Goal: Transaction & Acquisition: Purchase product/service

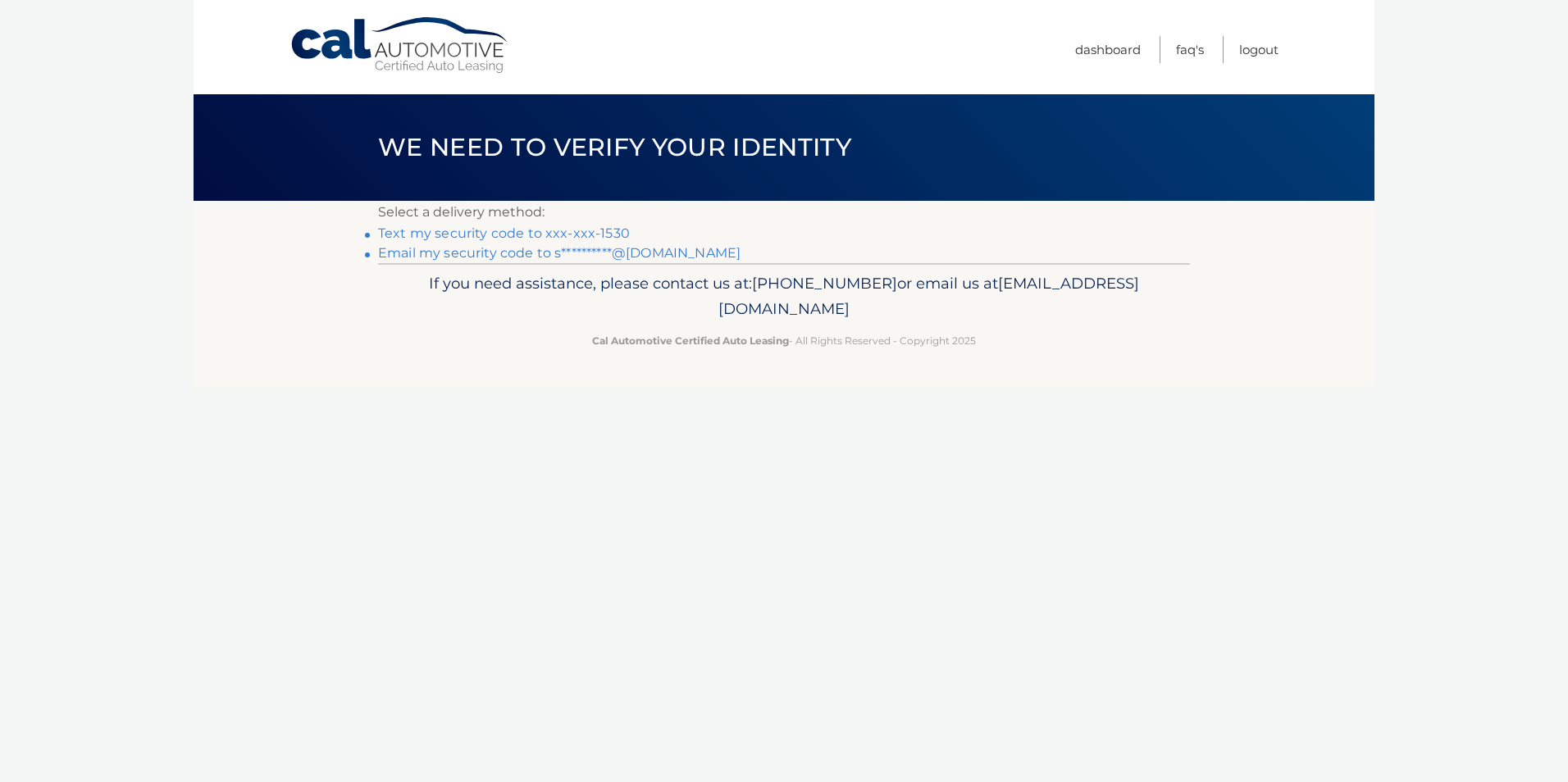
click at [567, 237] on link "Text my security code to xxx-xxx-1530" at bounding box center [503, 233] width 252 height 15
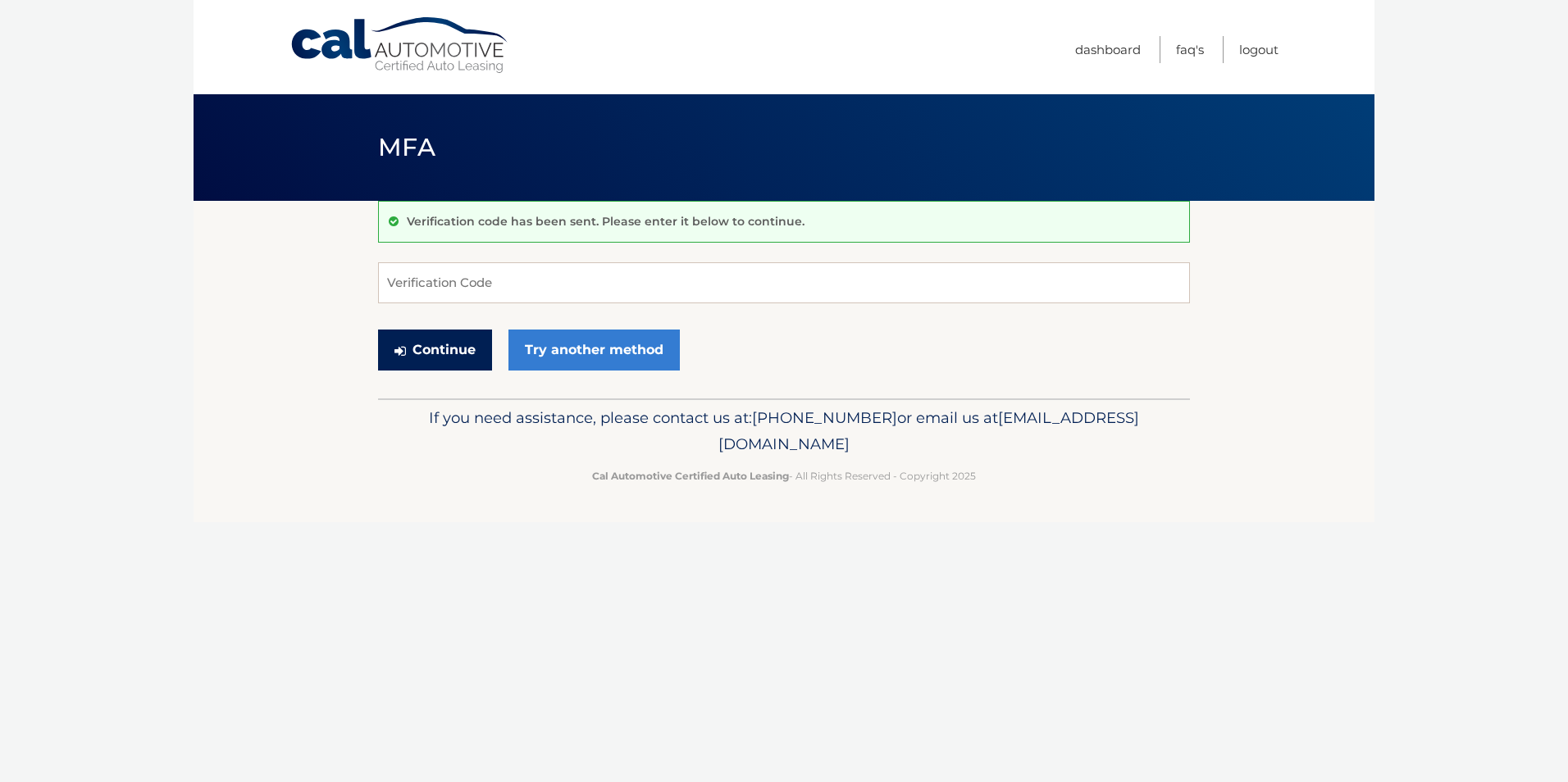
drag, startPoint x: 441, startPoint y: 358, endPoint x: 447, endPoint y: 512, distance: 154.1
click at [449, 511] on div "Cal Automotive Menu Dashboard FAQ's Logout MFA" at bounding box center [784, 391] width 1181 height 782
click at [469, 292] on input "Verification Code" at bounding box center [783, 282] width 812 height 41
type input "129698"
click at [457, 361] on button "Continue" at bounding box center [434, 349] width 114 height 41
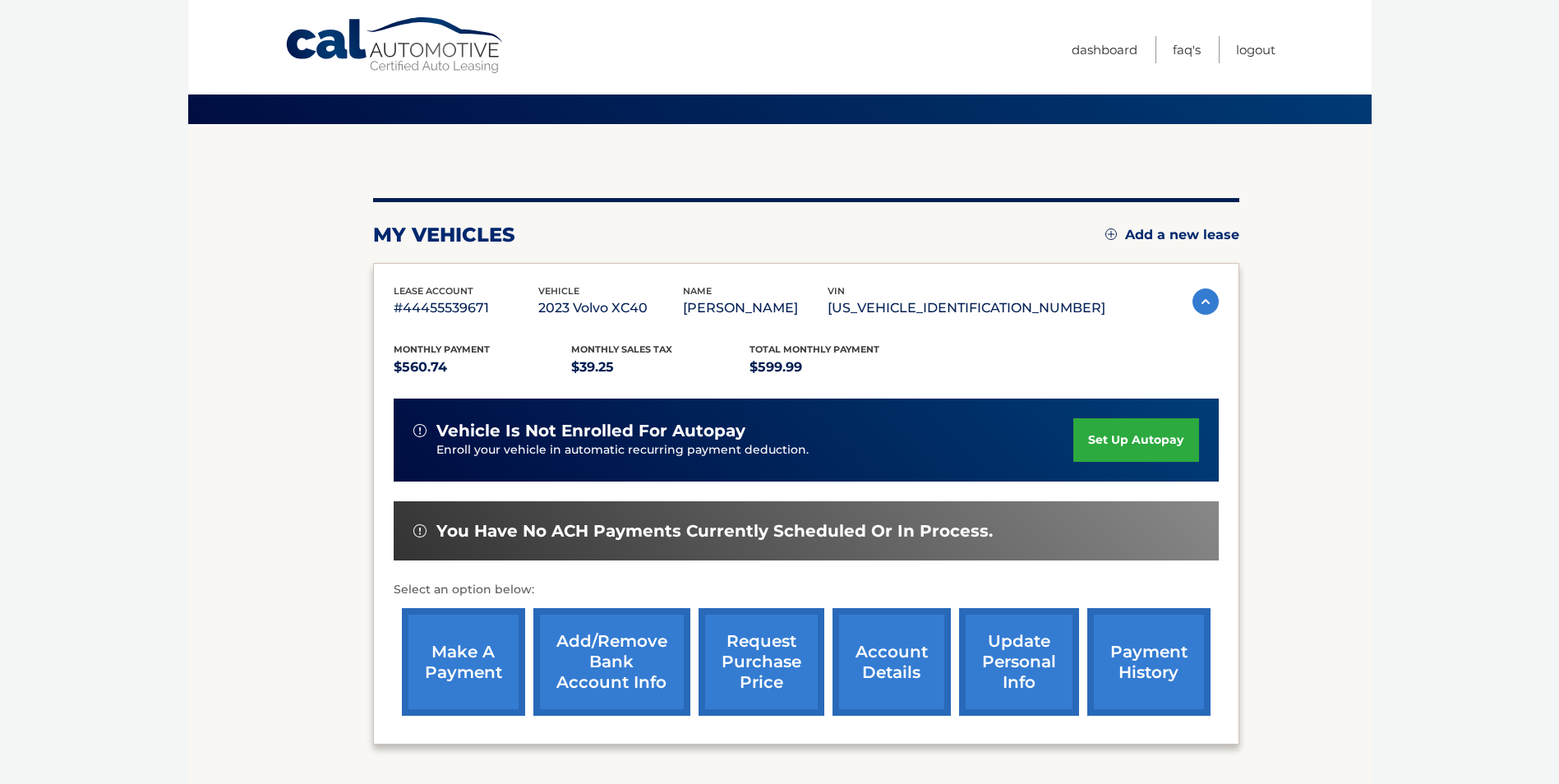
scroll to position [120, 0]
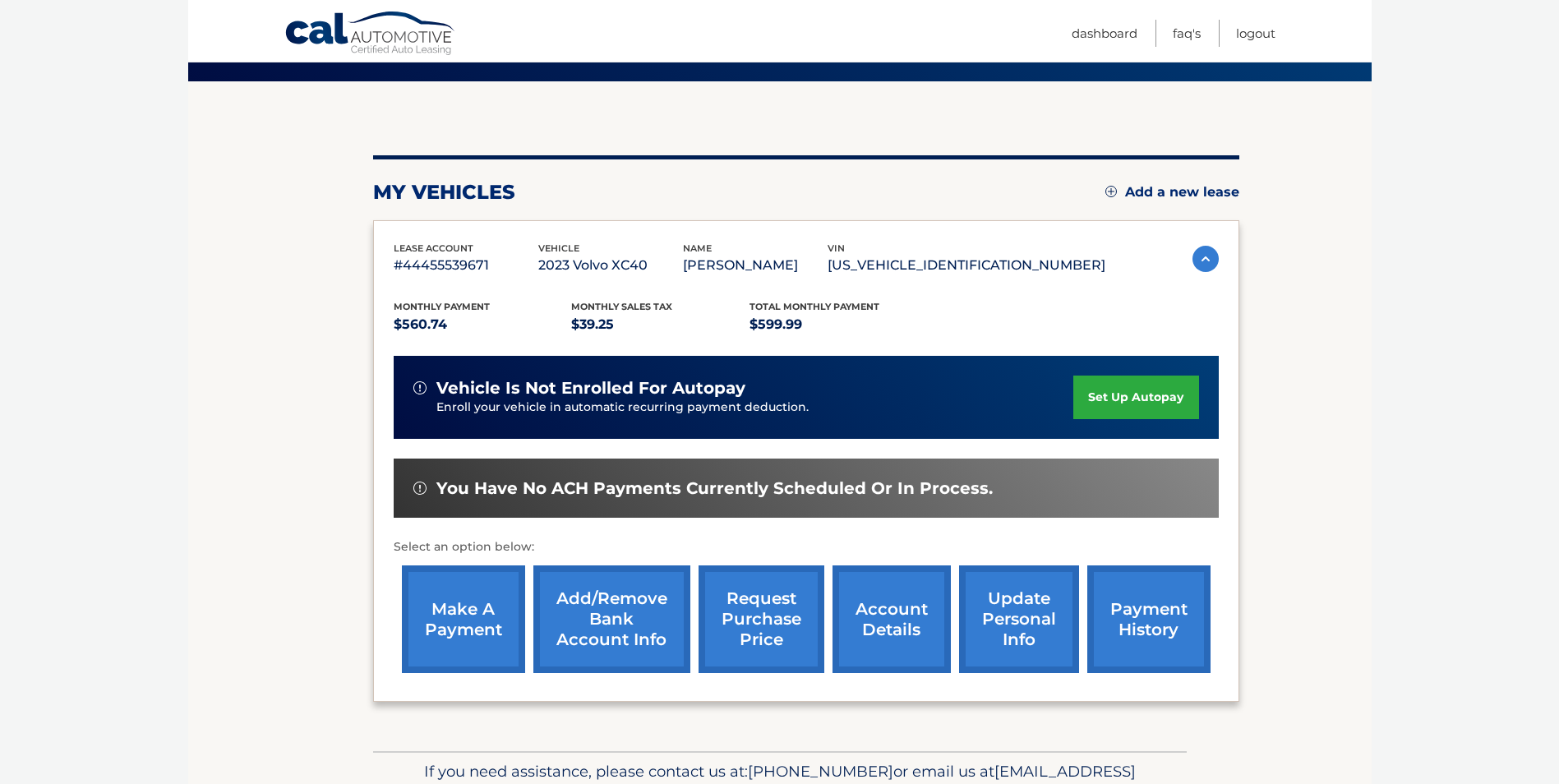
click at [478, 616] on link "make a payment" at bounding box center [464, 619] width 123 height 108
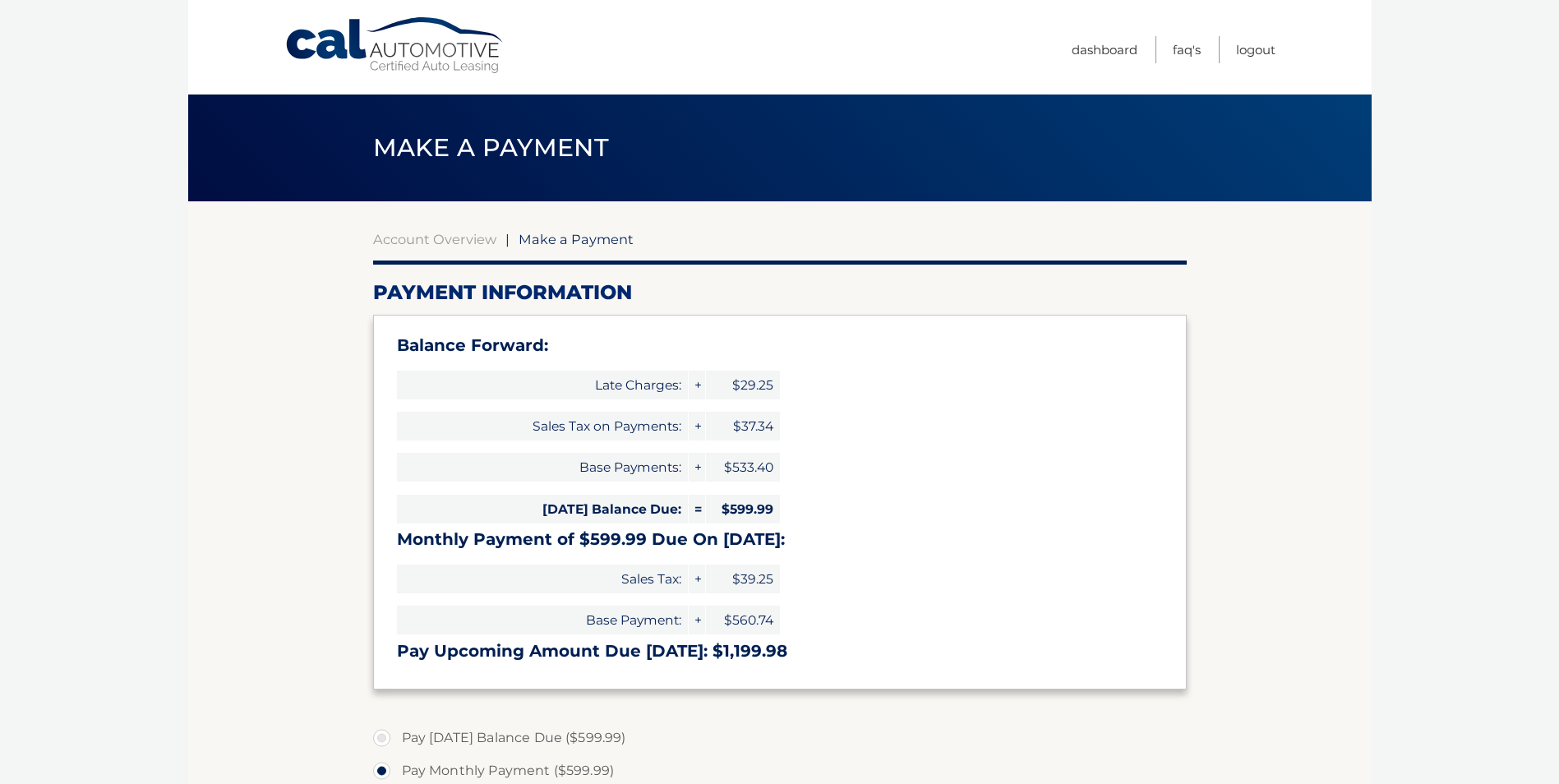
select select "ODI2M2ZjZmYtOTRhOC00MGY1LThjYmEtYWZkZTljMDJkMmI3"
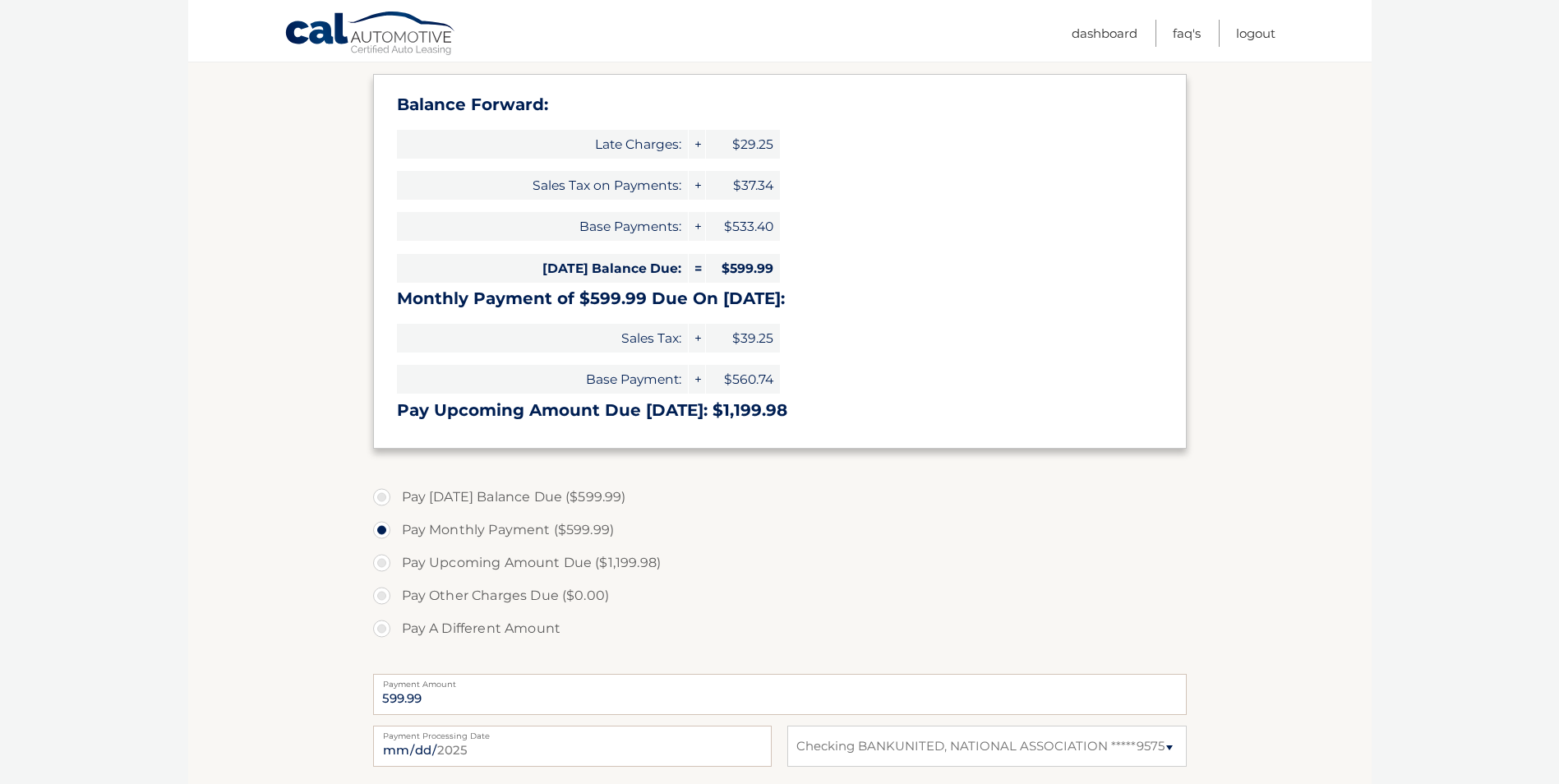
scroll to position [242, 0]
click at [380, 594] on label "Pay Other Charges Due ($0.00)" at bounding box center [780, 594] width 814 height 33
click at [384, 699] on input "599.99" at bounding box center [780, 692] width 814 height 41
click at [386, 696] on input "599.99" at bounding box center [780, 692] width 814 height 41
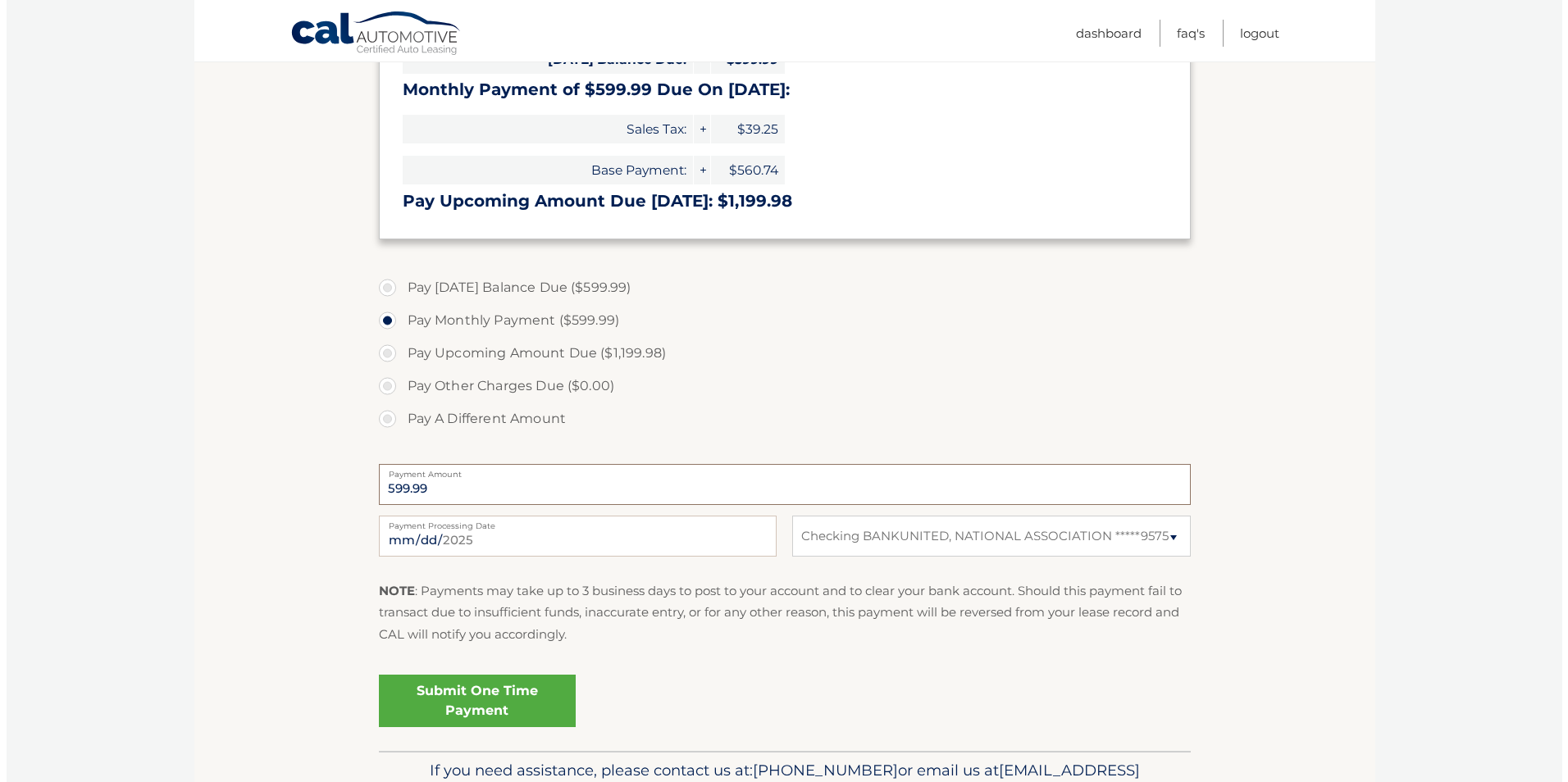
scroll to position [542, 0]
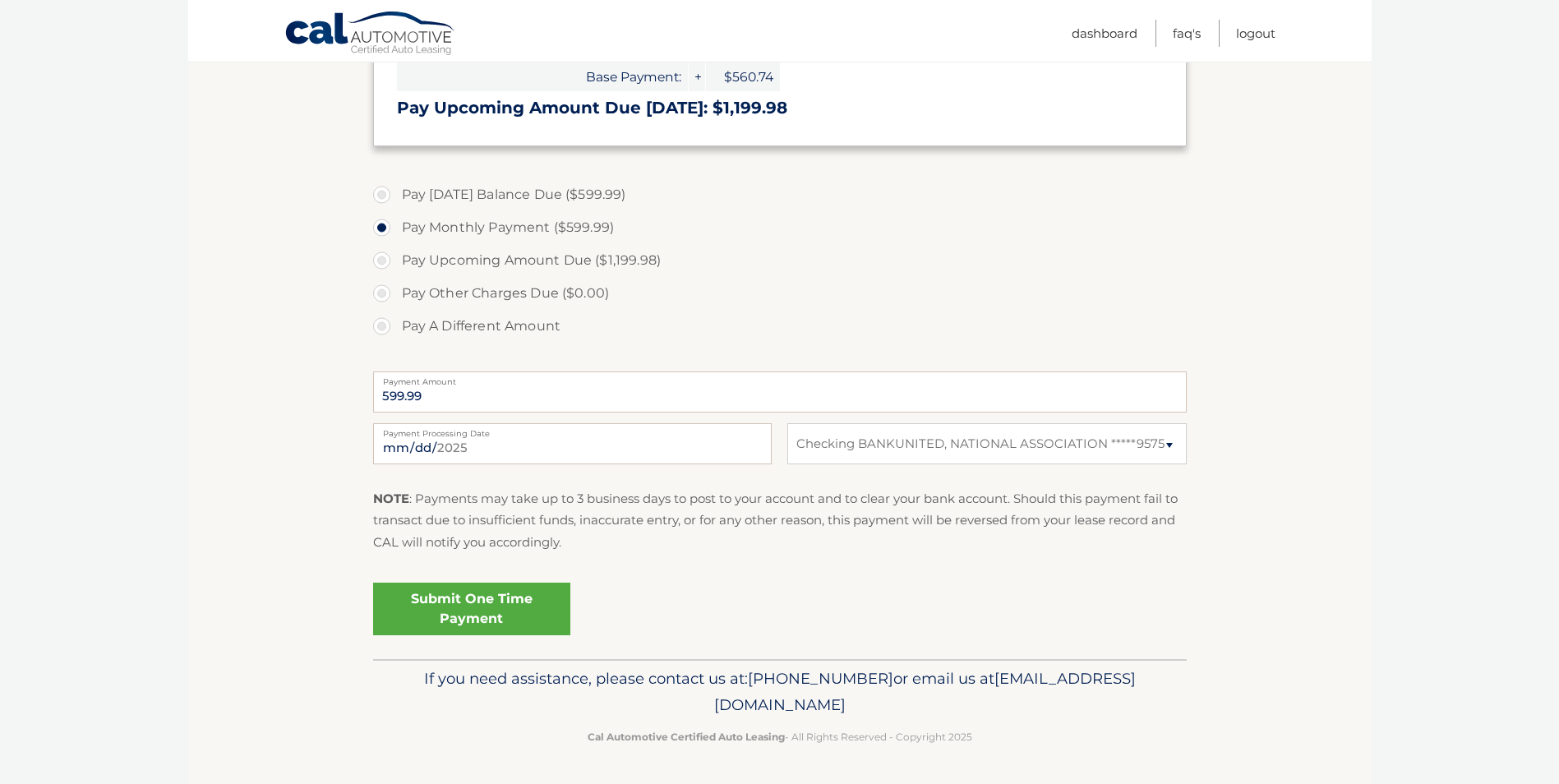
click at [471, 382] on label "Payment Amount" at bounding box center [780, 378] width 814 height 13
click at [471, 382] on input "599.99" at bounding box center [780, 392] width 814 height 41
click at [469, 399] on input "599.99" at bounding box center [780, 392] width 814 height 41
click at [381, 264] on label "Pay Upcoming Amount Due ($1,199.98)" at bounding box center [780, 260] width 814 height 33
click at [381, 264] on input "Pay Upcoming Amount Due ($1,199.98)" at bounding box center [387, 257] width 16 height 26
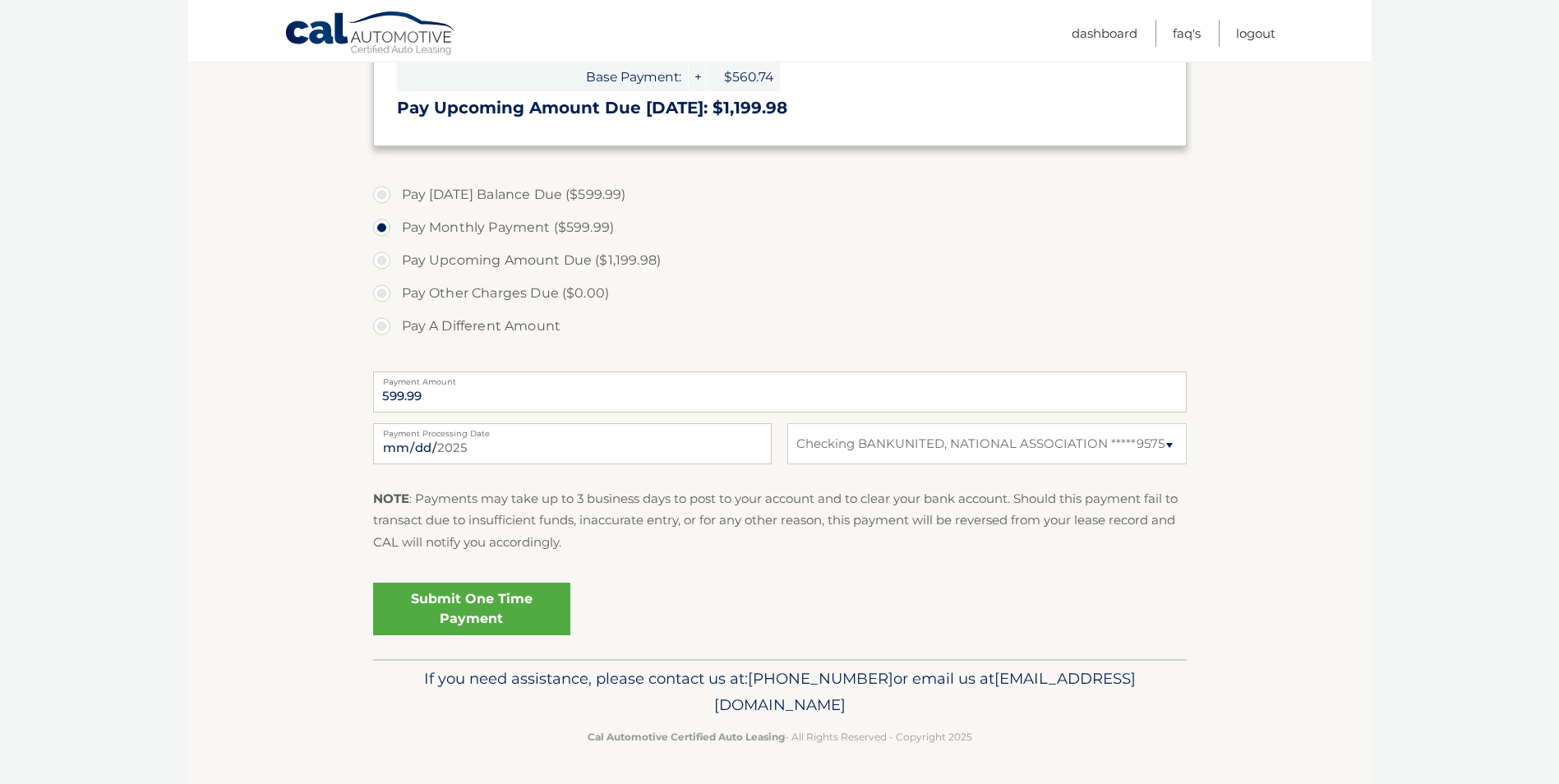
radio input "true"
type input "1199.98"
click at [383, 194] on label "Pay [DATE] Balance Due ($599.99)" at bounding box center [780, 195] width 814 height 33
click at [383, 194] on input "Pay [DATE] Balance Due ($599.99)" at bounding box center [387, 191] width 16 height 26
radio input "true"
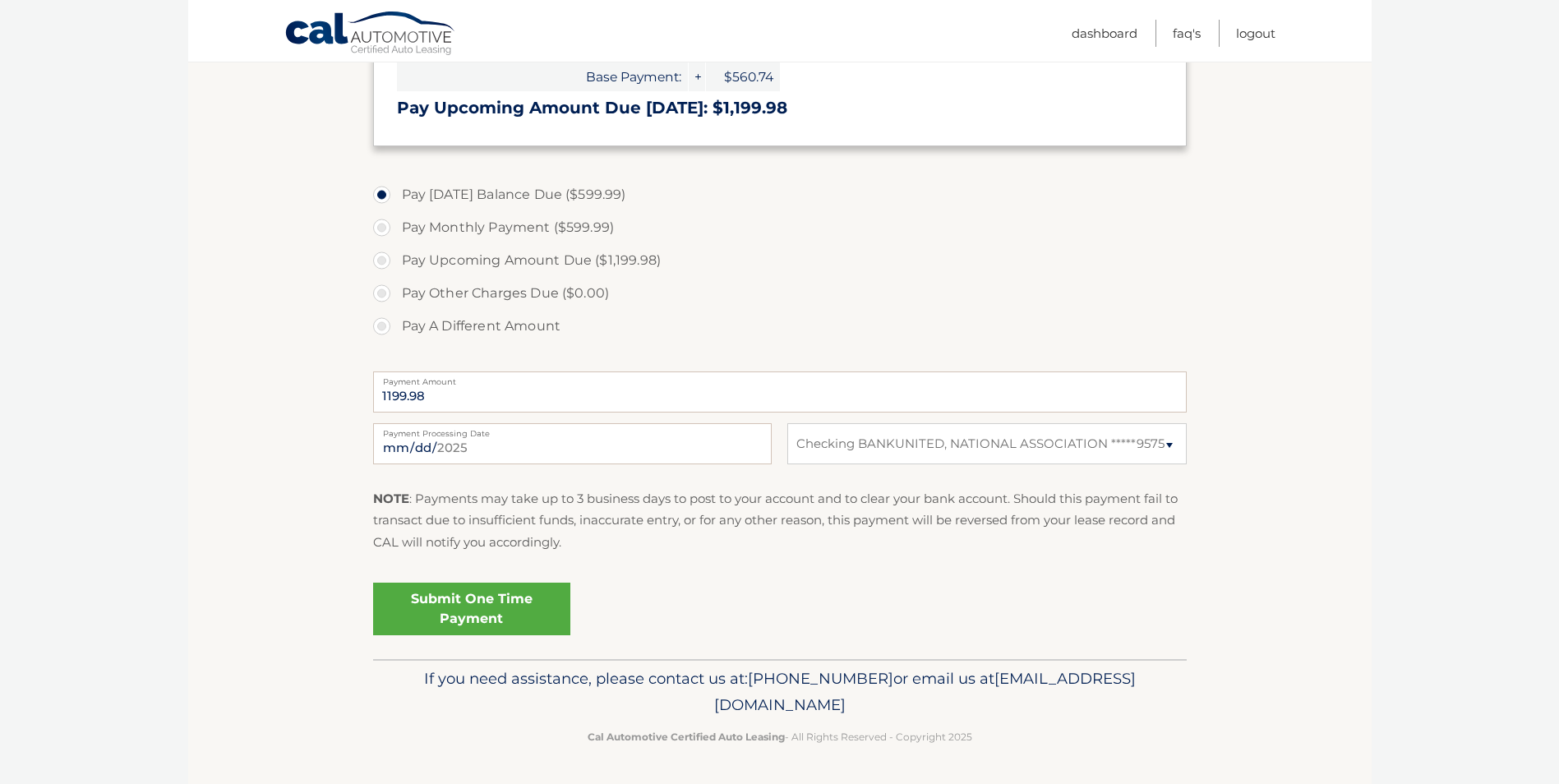
type input "599.99"
click at [380, 330] on label "Pay A Different Amount" at bounding box center [780, 326] width 814 height 33
click at [380, 330] on input "Pay A Different Amount" at bounding box center [387, 322] width 16 height 26
radio input "true"
type input "299.99"
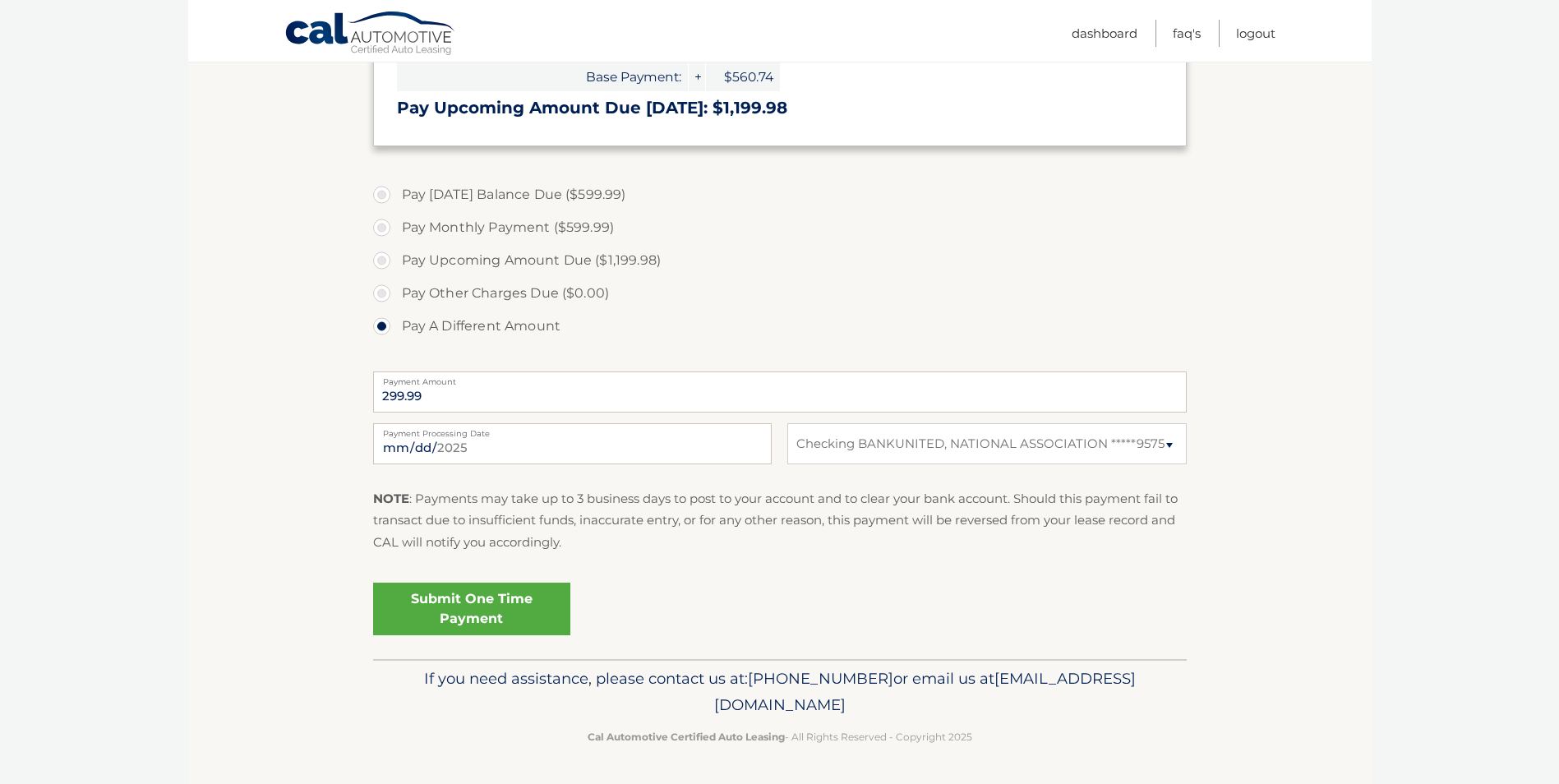
click at [521, 430] on label "Payment Processing Date" at bounding box center [572, 429] width 399 height 13
click at [521, 430] on input "2025-08-28" at bounding box center [572, 444] width 399 height 41
click at [510, 446] on input "2025-08-28" at bounding box center [572, 444] width 399 height 41
type input "2025-08-29"
click at [505, 613] on link "Submit One Time Payment" at bounding box center [472, 609] width 197 height 53
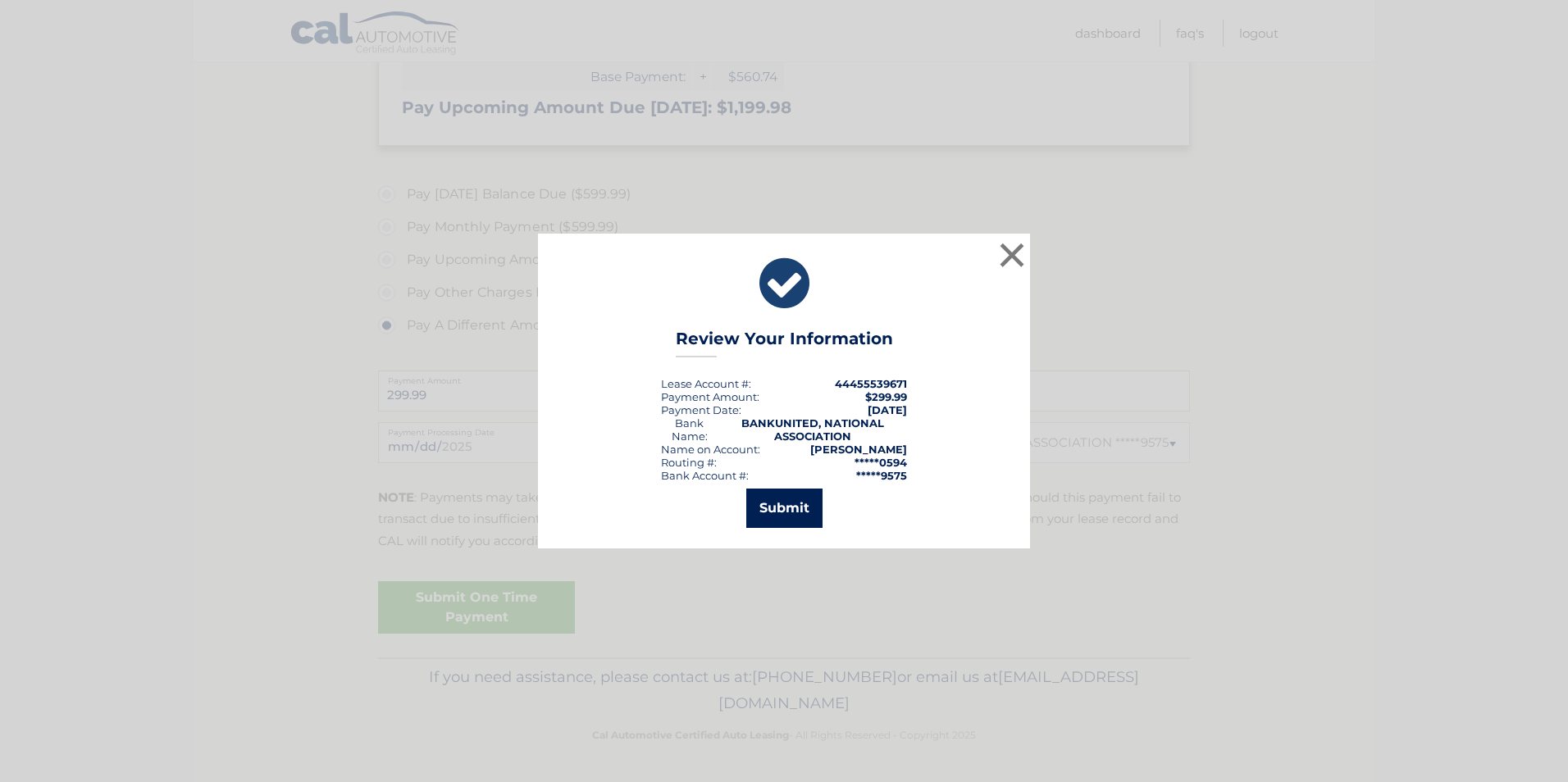
click at [769, 507] on button "Submit" at bounding box center [784, 508] width 76 height 39
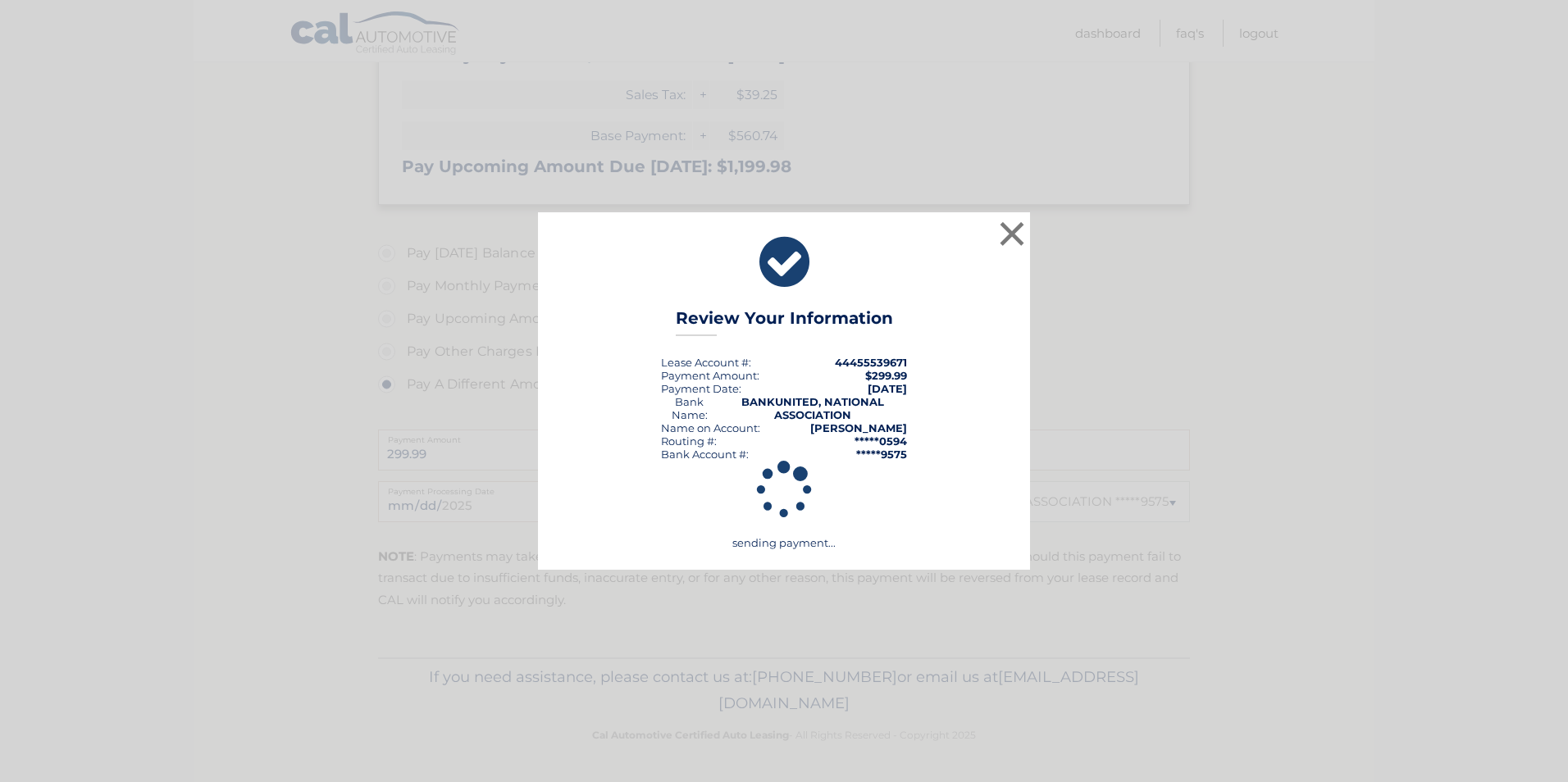
scroll to position [483, 0]
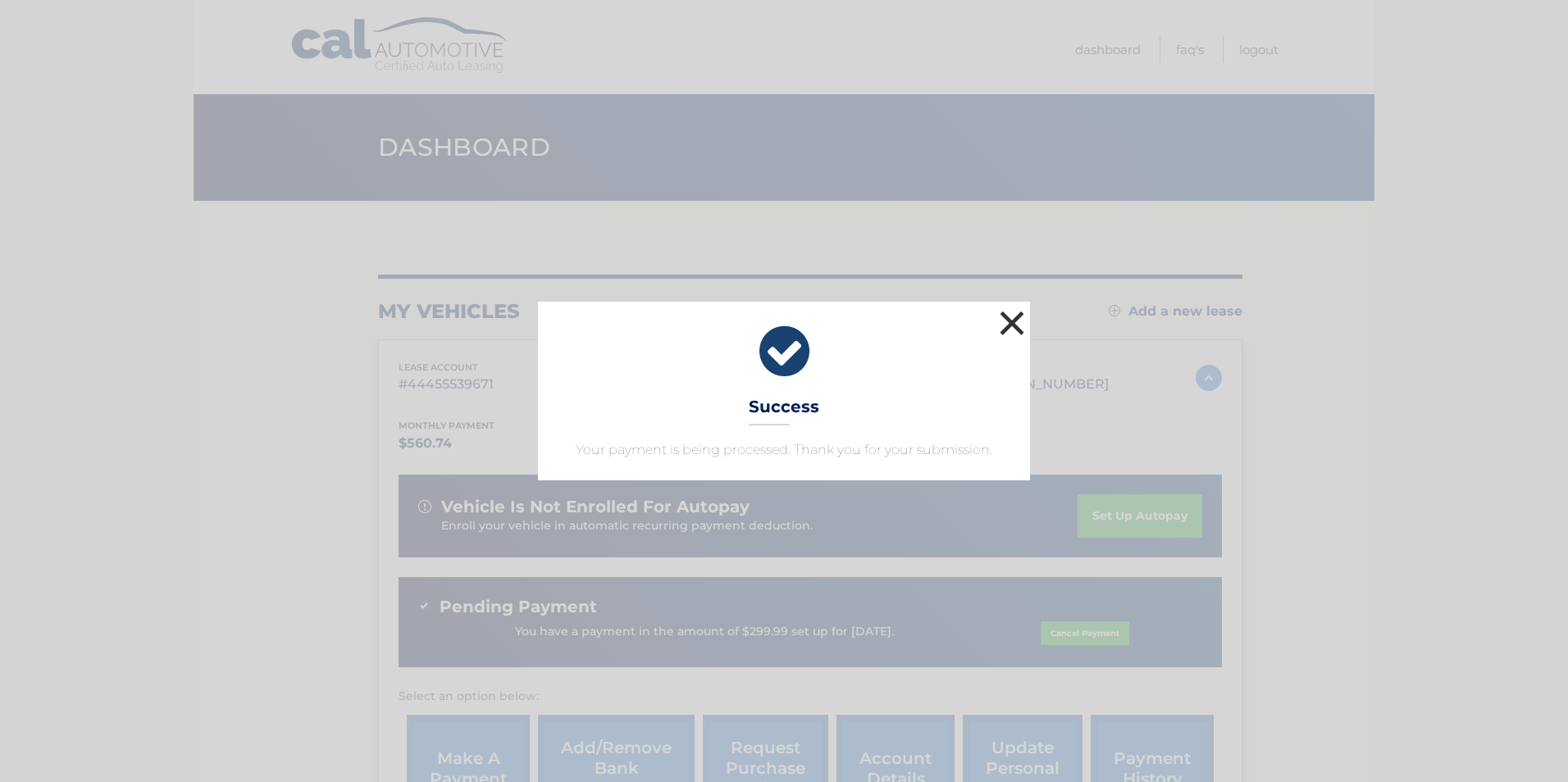
click at [1010, 321] on button "×" at bounding box center [1011, 322] width 33 height 33
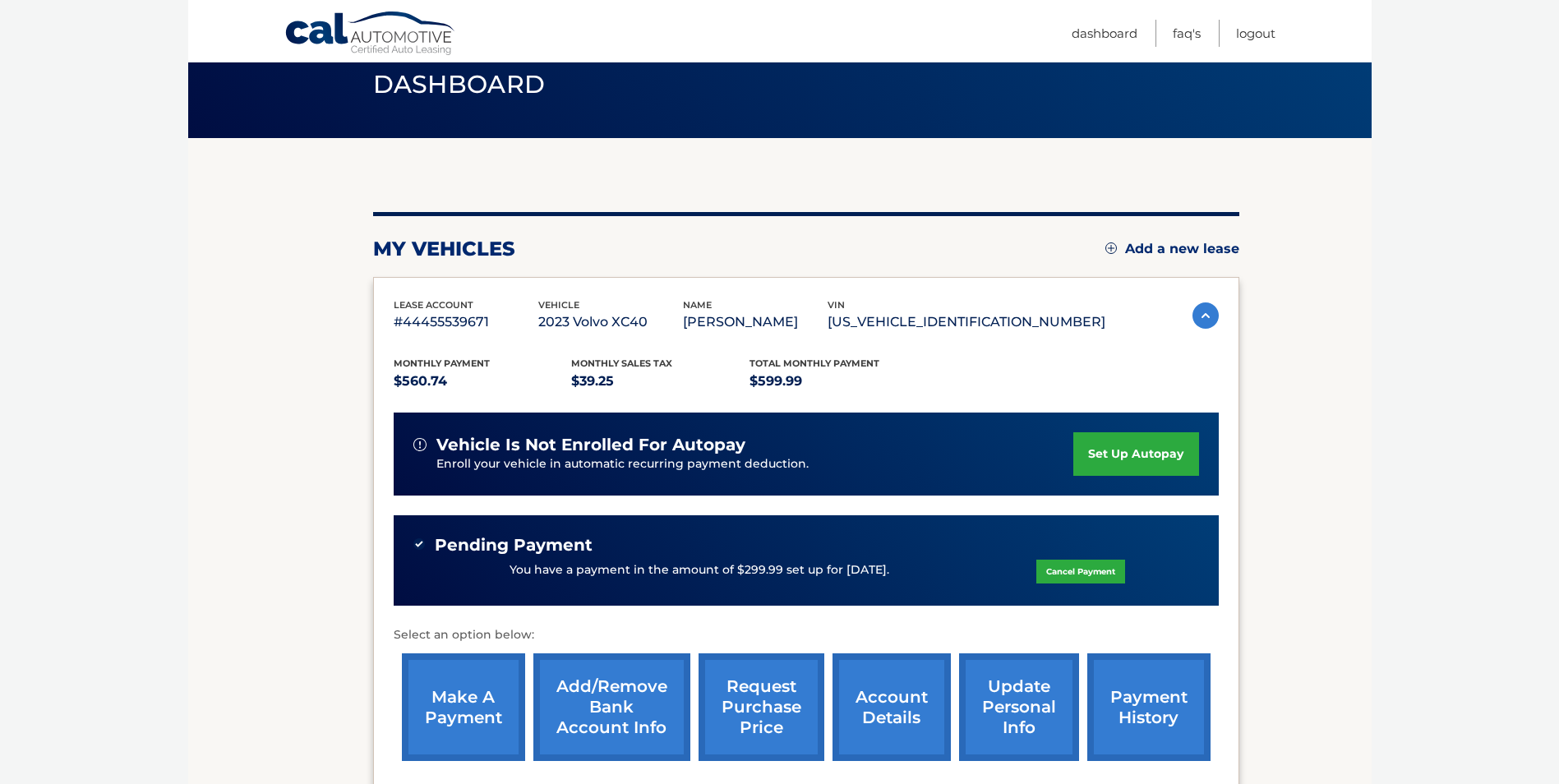
scroll to position [243, 0]
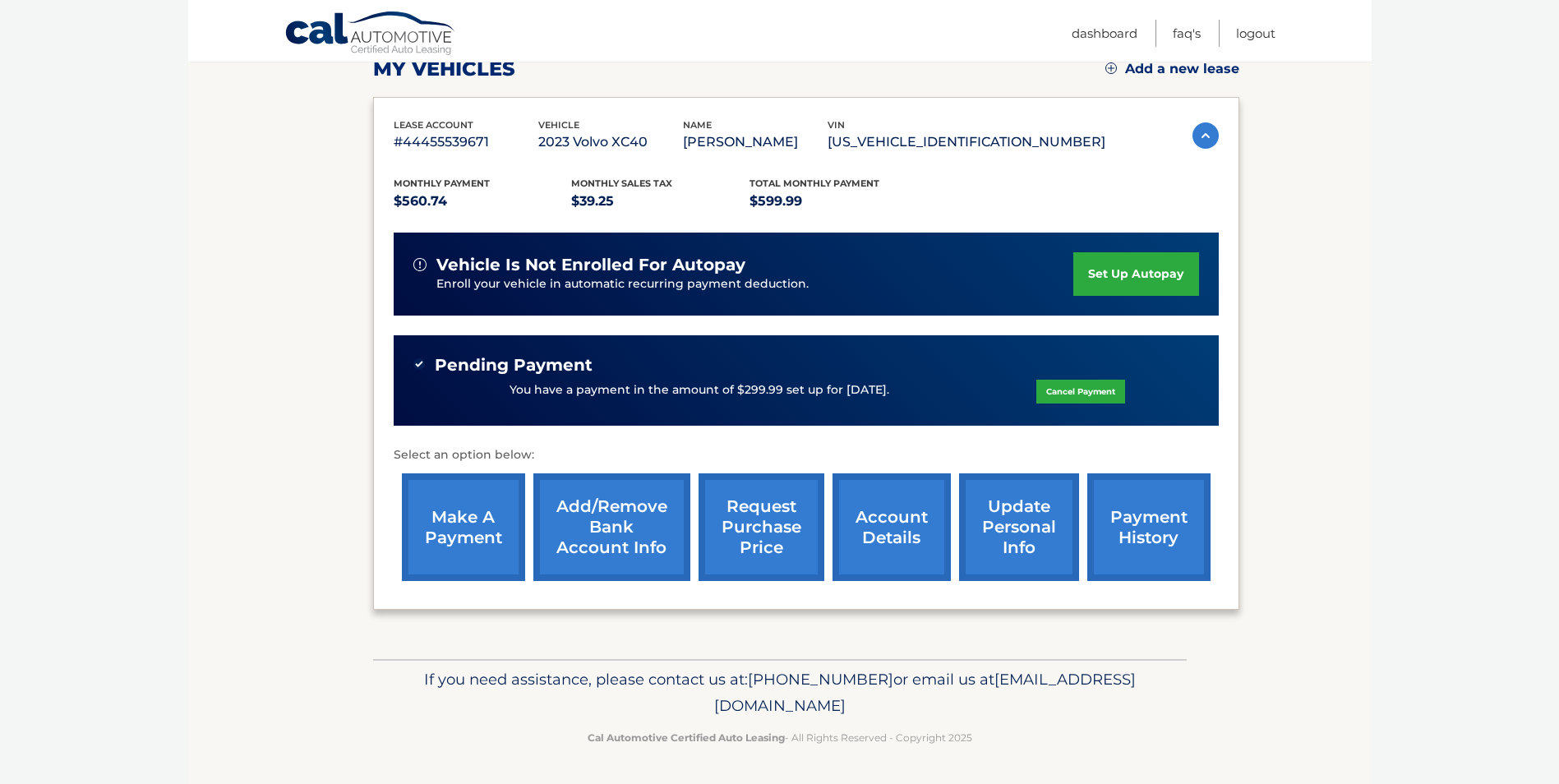
click at [452, 526] on link "make a payment" at bounding box center [464, 527] width 123 height 108
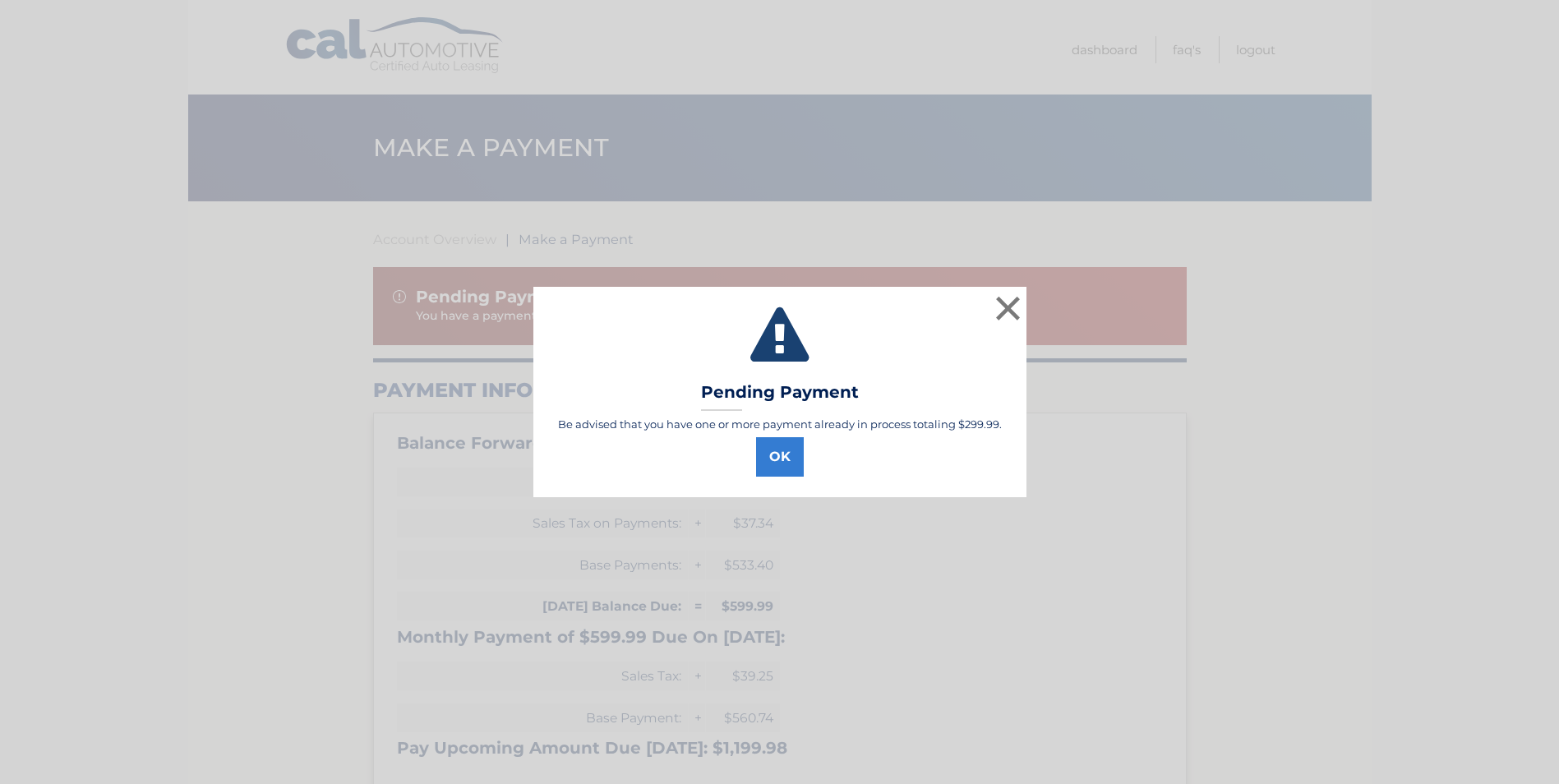
select select "ODI2M2ZjZmYtOTRhOC00MGY1LThjYmEtYWZkZTljMDJkMmI3"
click at [787, 465] on button "OK" at bounding box center [786, 457] width 48 height 39
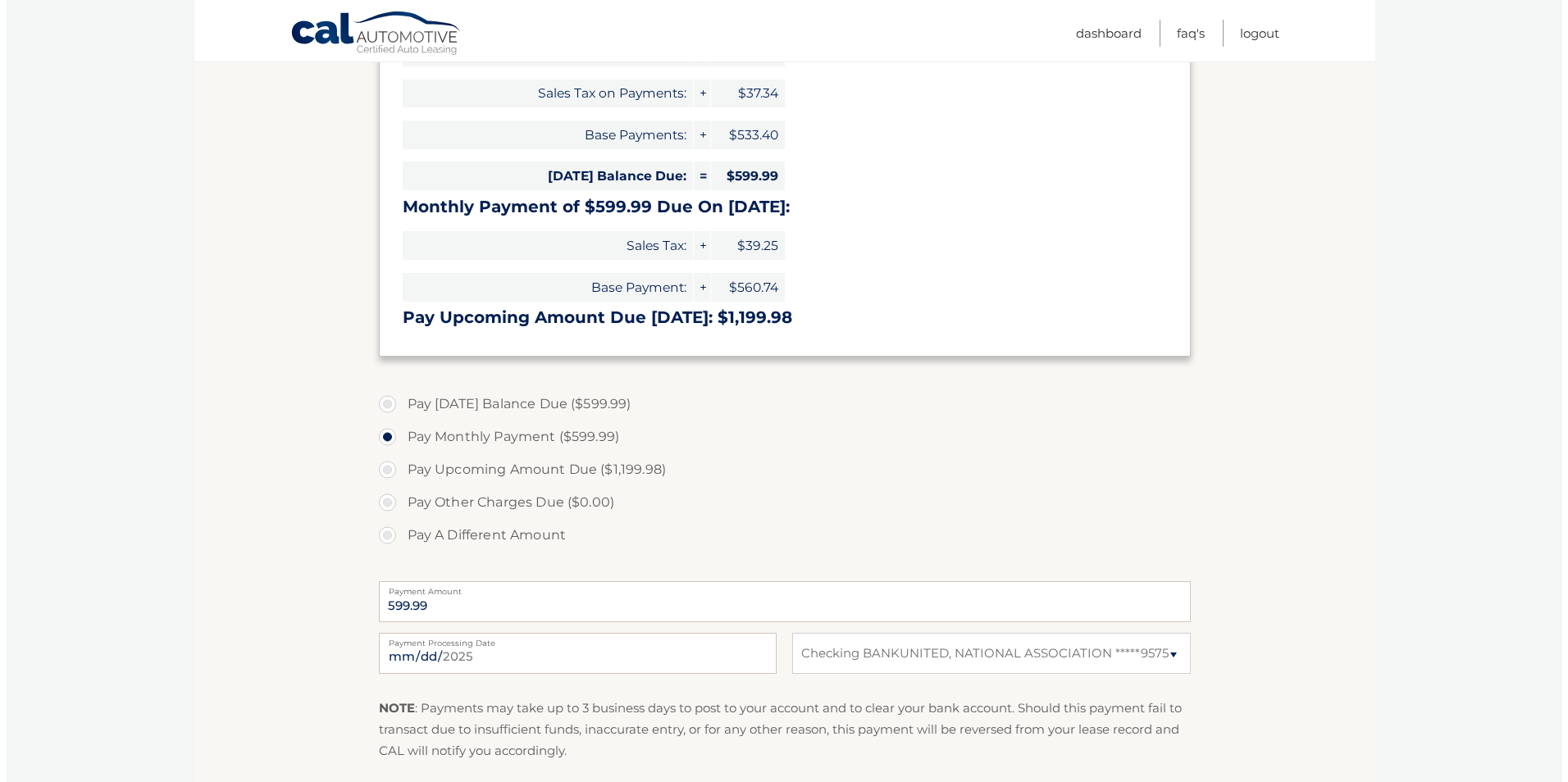
scroll to position [457, 0]
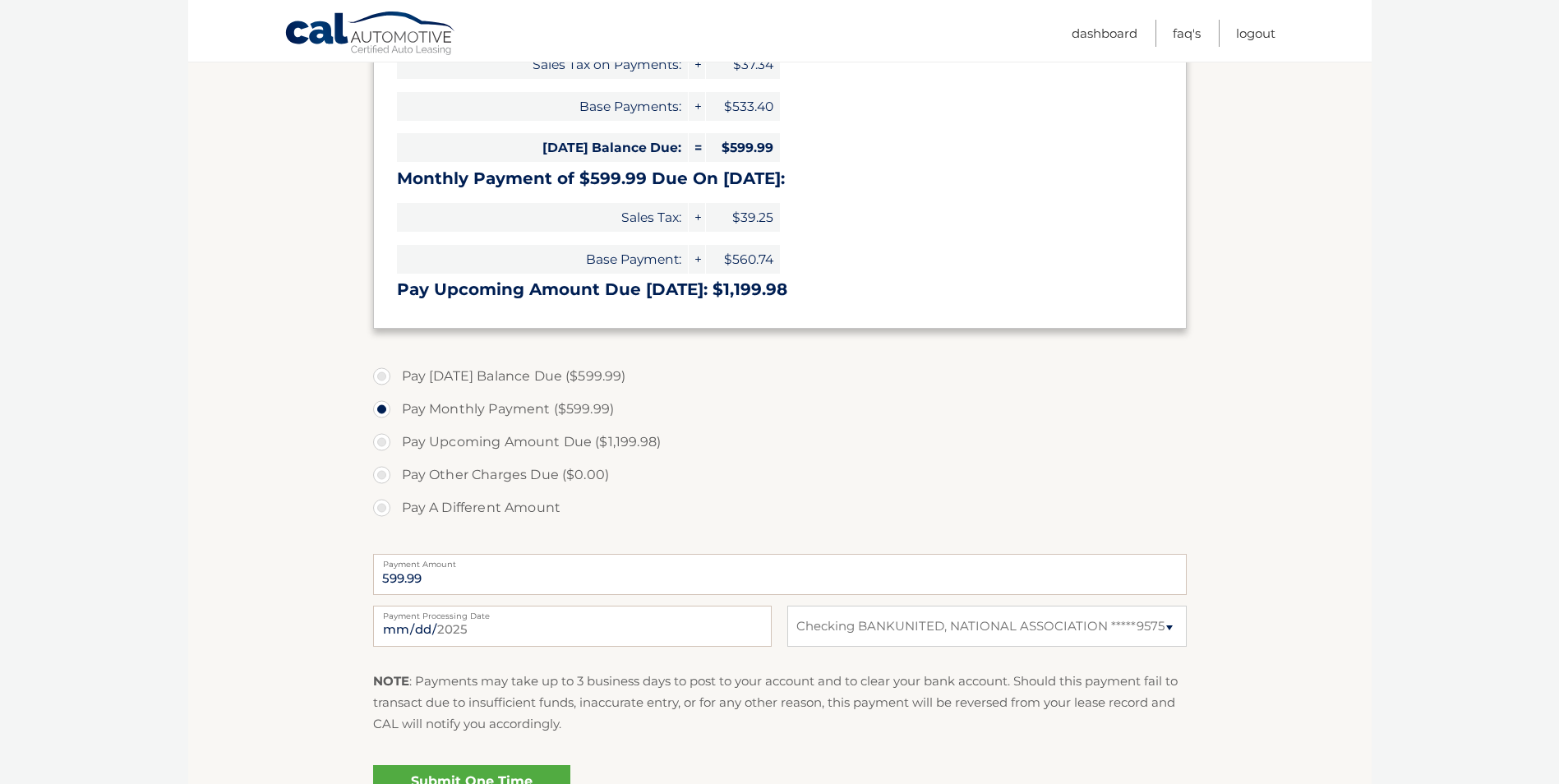
click at [387, 506] on label "Pay A Different Amount" at bounding box center [780, 508] width 814 height 33
click at [387, 506] on input "Pay A Different Amount" at bounding box center [387, 504] width 16 height 26
radio input "true"
type input "300.00"
click at [504, 639] on input "2025-08-28" at bounding box center [572, 626] width 399 height 41
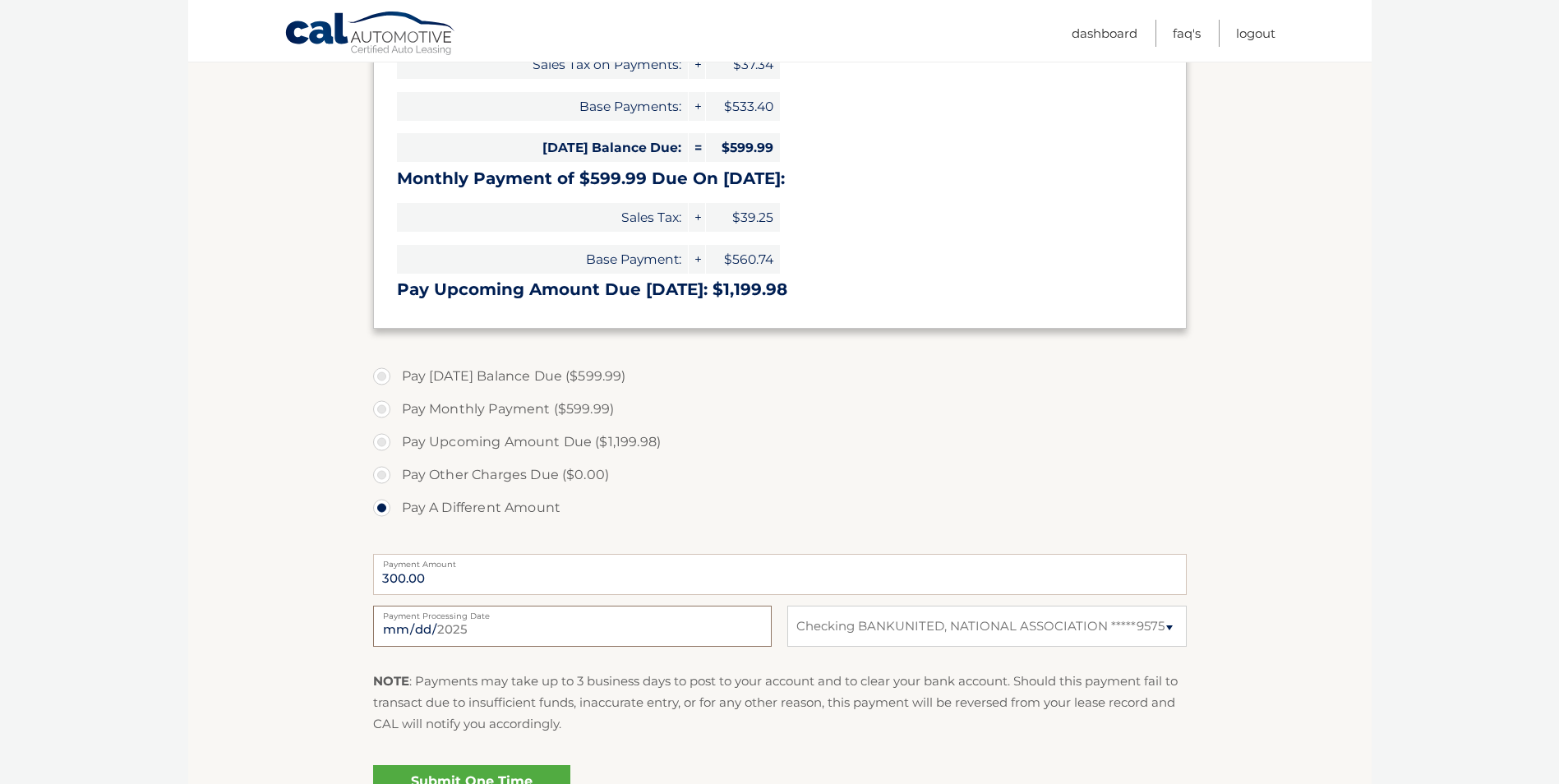
type input "2025-09-05"
click at [467, 775] on link "Submit One Time Payment" at bounding box center [472, 792] width 197 height 53
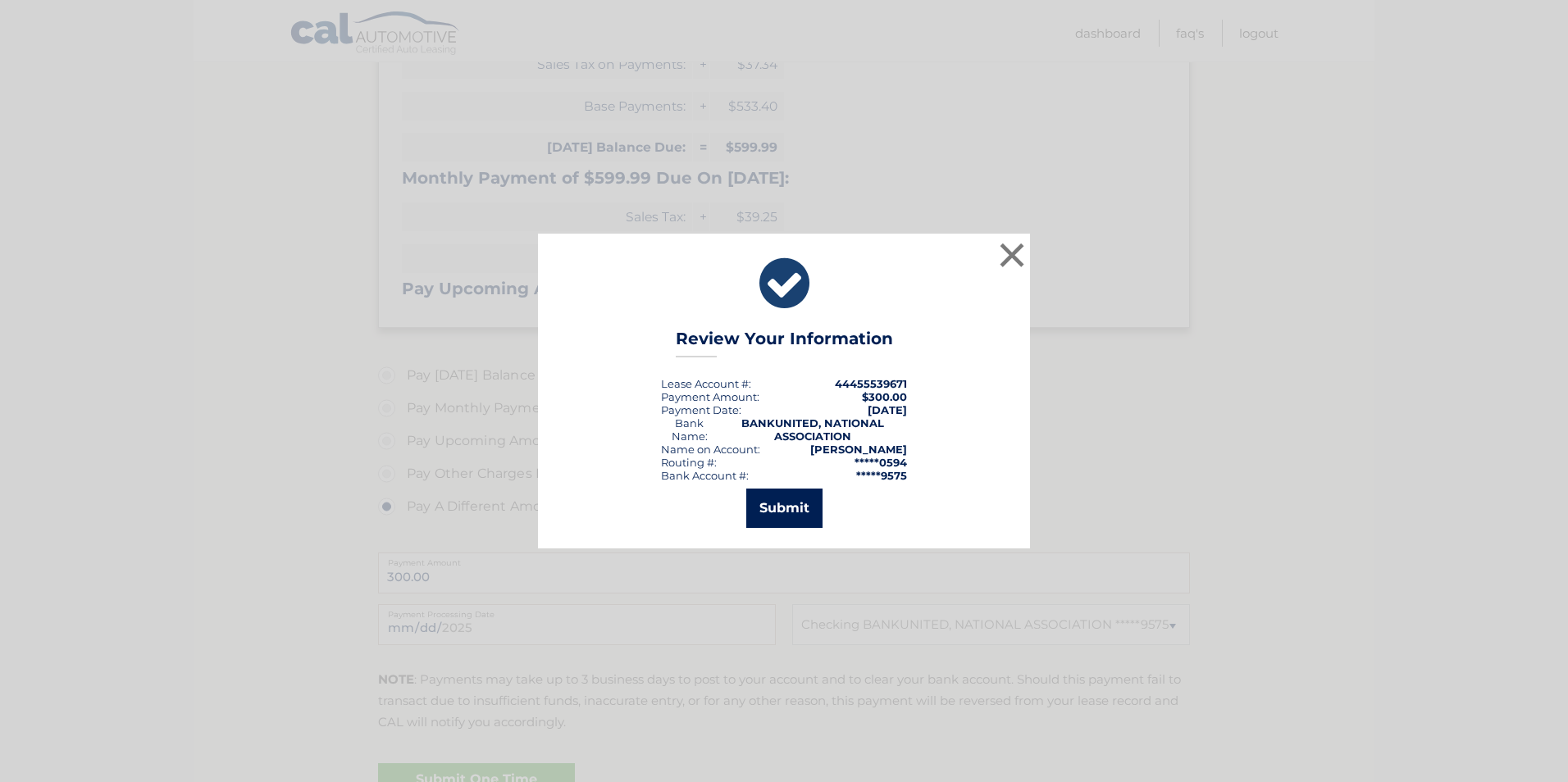
click at [790, 511] on button "Submit" at bounding box center [784, 508] width 76 height 39
